Goal: Task Accomplishment & Management: Manage account settings

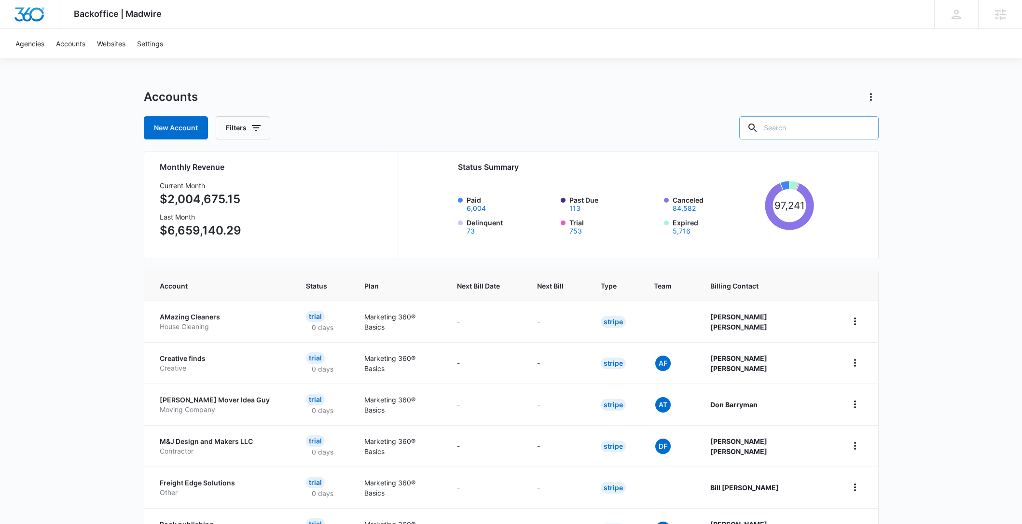
click at [813, 124] on input "text" at bounding box center [808, 127] width 139 height 23
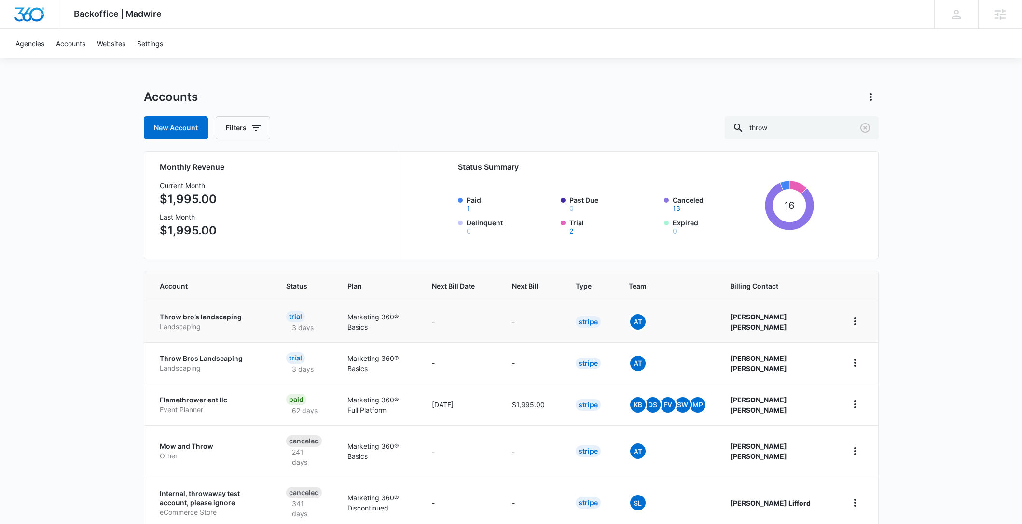
click at [694, 326] on div "At" at bounding box center [668, 322] width 78 height 18
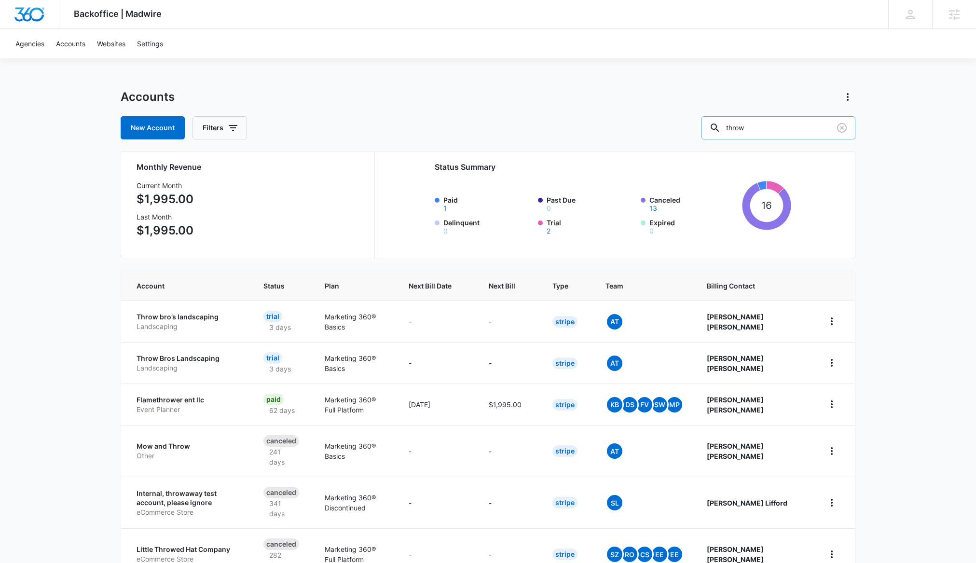
click at [777, 126] on input "throw" at bounding box center [779, 127] width 154 height 23
type input "test"
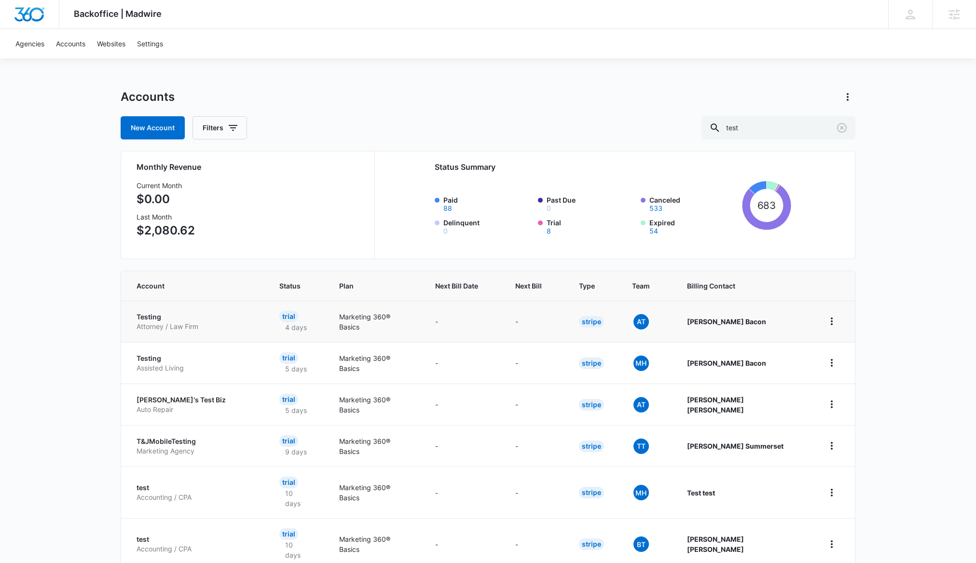
click at [142, 318] on p "Testing" at bounding box center [197, 317] width 120 height 10
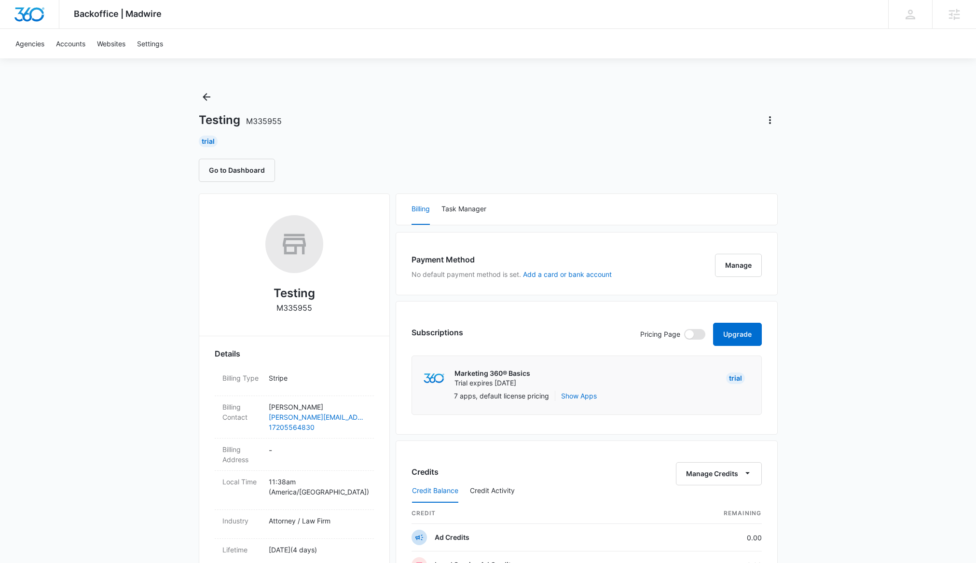
click at [698, 332] on span at bounding box center [694, 334] width 21 height 11
click at [684, 329] on input "checkbox" at bounding box center [684, 329] width 0 height 0
checkbox input "true"
click at [228, 177] on button "Go to Dashboard" at bounding box center [237, 170] width 76 height 23
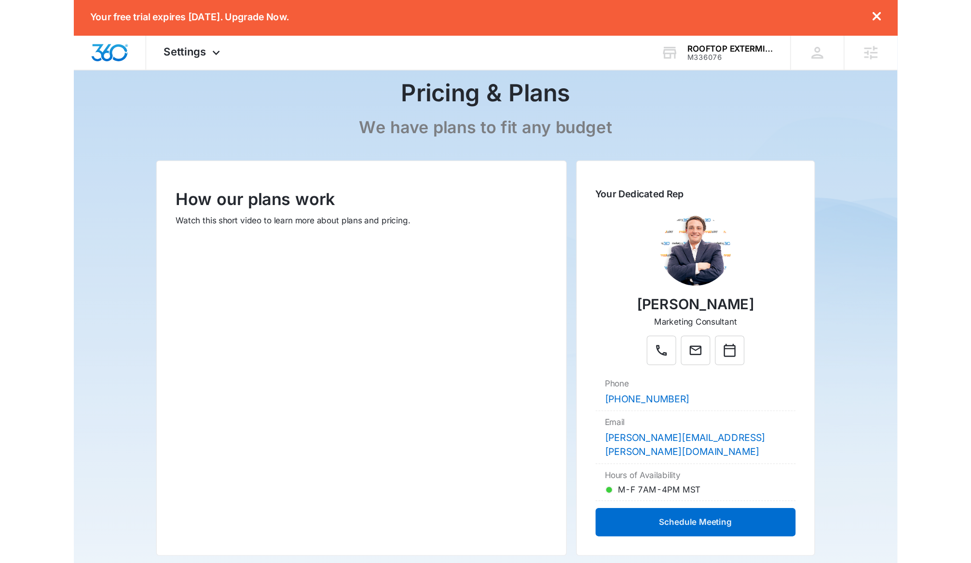
scroll to position [45, 0]
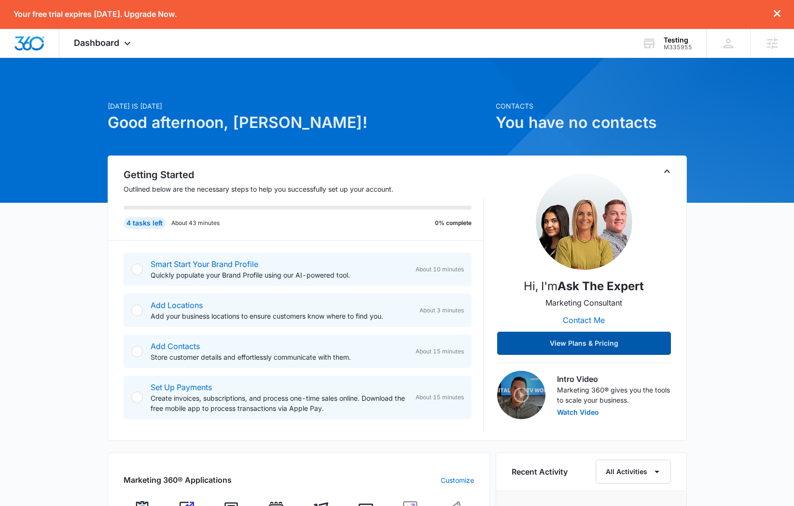
click at [595, 344] on button "View Plans & Pricing" at bounding box center [584, 343] width 174 height 23
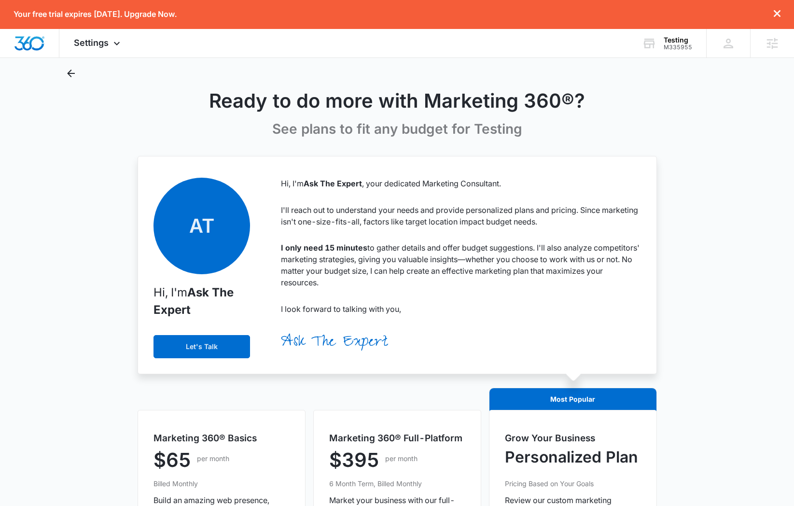
scroll to position [101, 0]
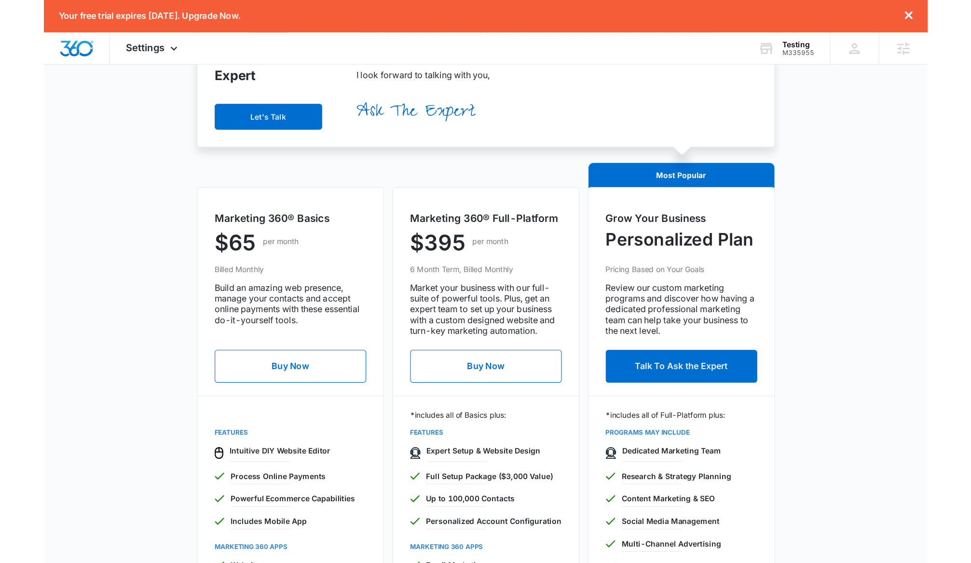
scroll to position [250, 0]
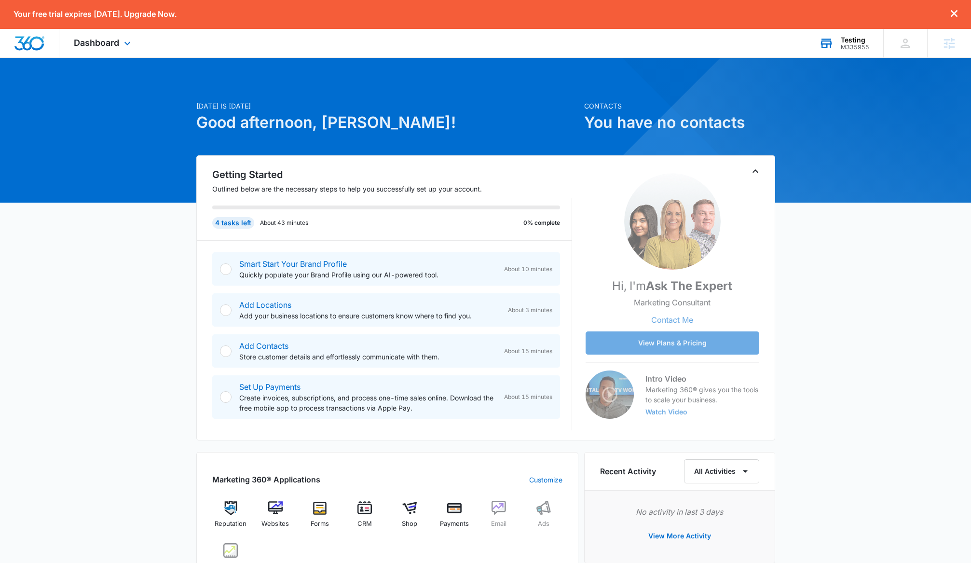
click at [853, 42] on div "Testing" at bounding box center [855, 40] width 28 height 8
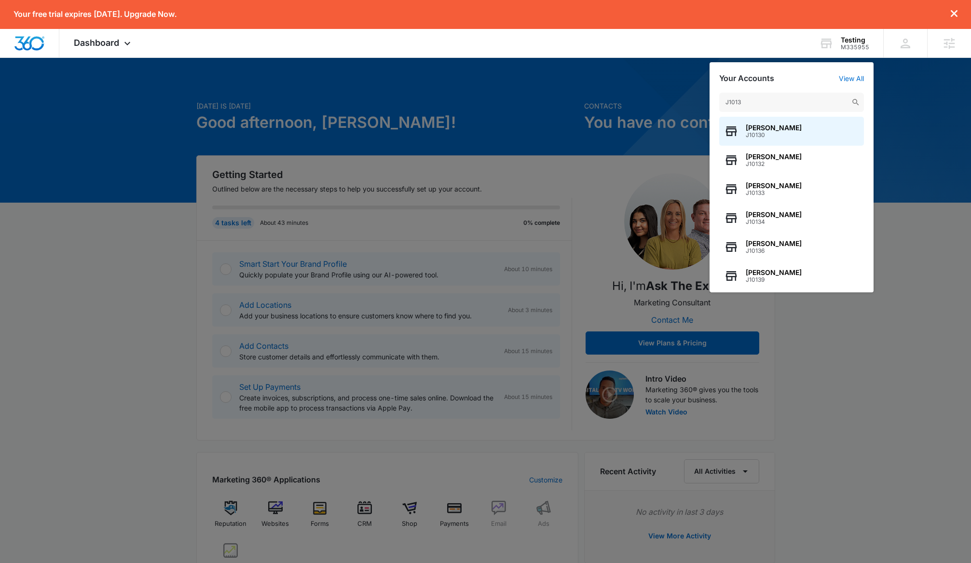
drag, startPoint x: 757, startPoint y: 103, endPoint x: 704, endPoint y: 104, distance: 53.6
click at [704, 58] on nav "Your free trial expires [DATE]. Upgrade Now. Dashboard Apps Reputation Websites…" at bounding box center [485, 29] width 971 height 58
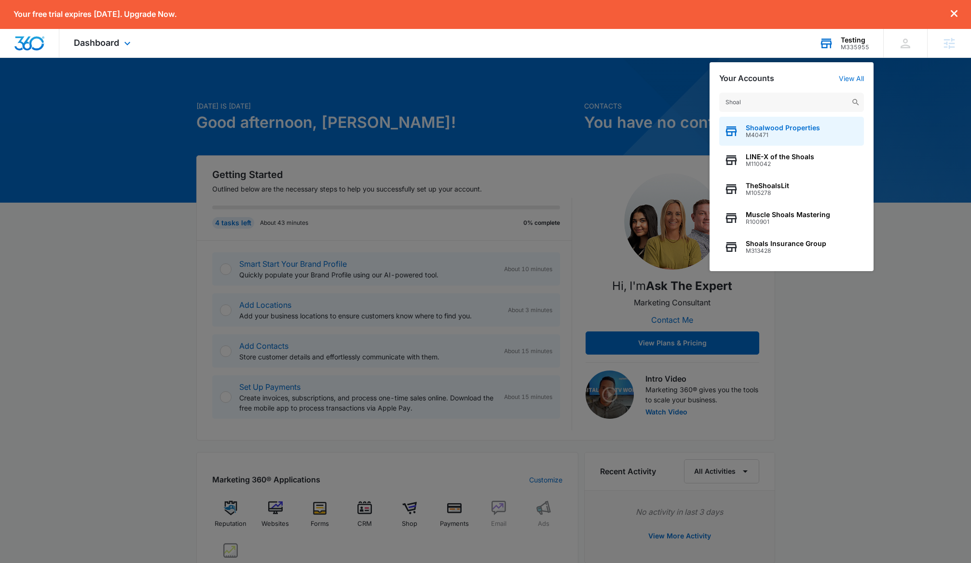
type input "Shoal"
click at [749, 127] on span "Shoalwood Properties" at bounding box center [783, 128] width 74 height 8
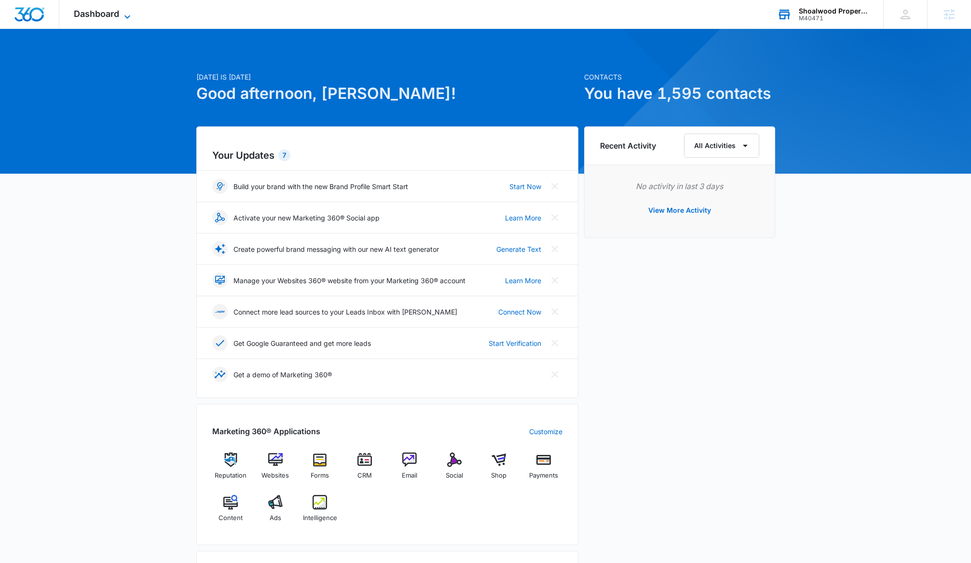
click at [123, 16] on icon at bounding box center [128, 17] width 12 height 12
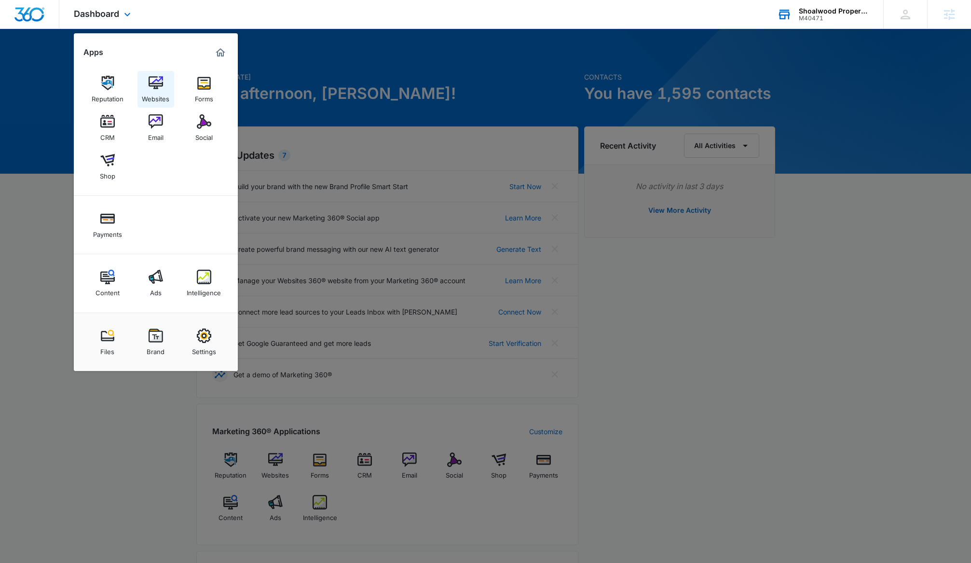
click at [160, 92] on div "Websites" at bounding box center [156, 96] width 28 height 13
